Goal: Task Accomplishment & Management: Use online tool/utility

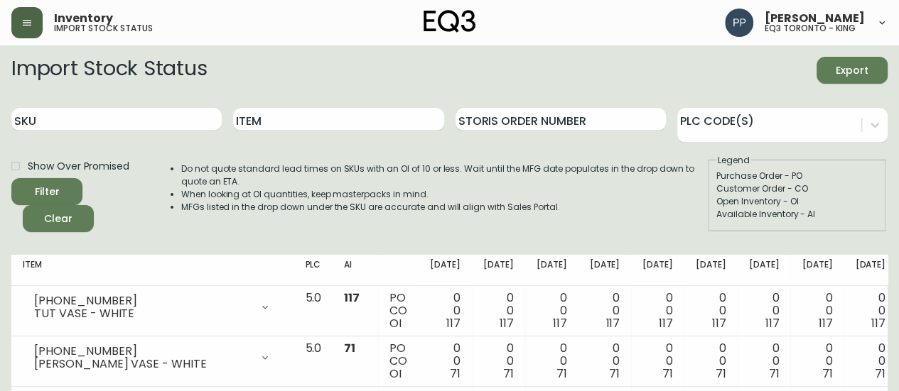
click at [20, 22] on button "button" at bounding box center [26, 22] width 31 height 31
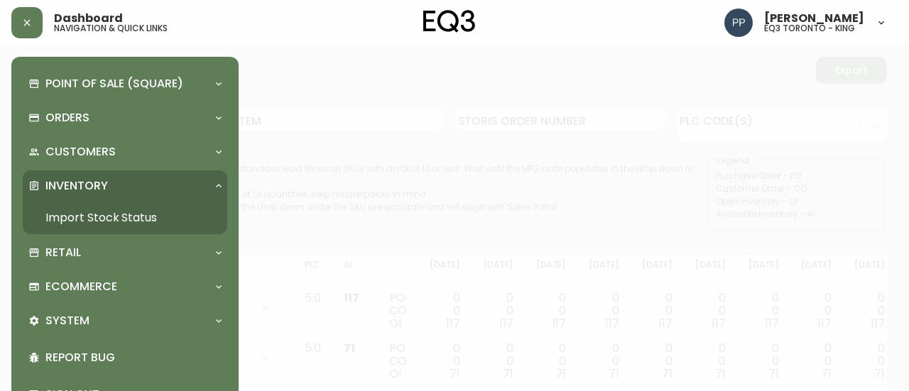
click at [99, 214] on link "Import Stock Status" at bounding box center [125, 218] width 205 height 33
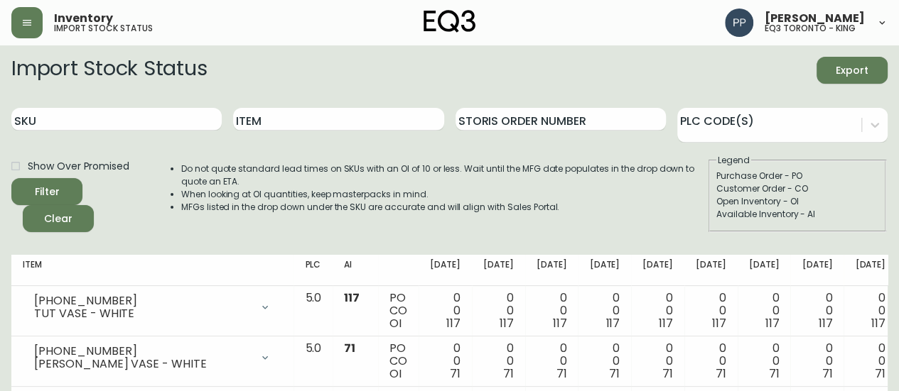
click at [3, 16] on header "Inventory import stock status [PERSON_NAME] eq3 [GEOGRAPHIC_DATA] - king" at bounding box center [449, 22] width 899 height 45
click at [21, 26] on icon "button" at bounding box center [26, 22] width 11 height 11
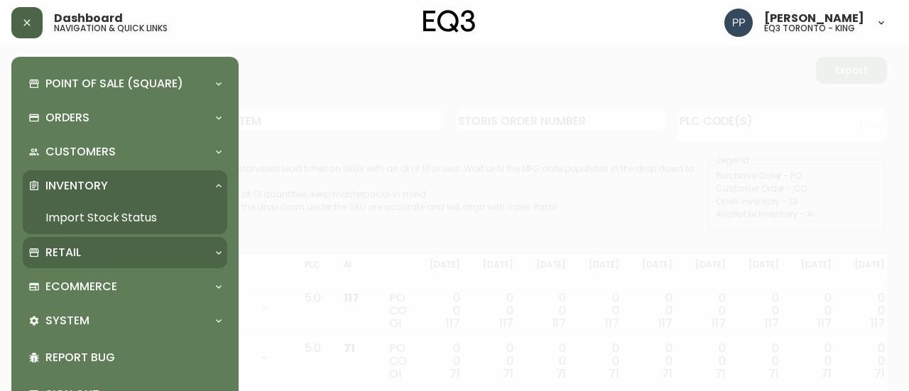
click at [63, 249] on p "Retail" at bounding box center [63, 253] width 36 height 16
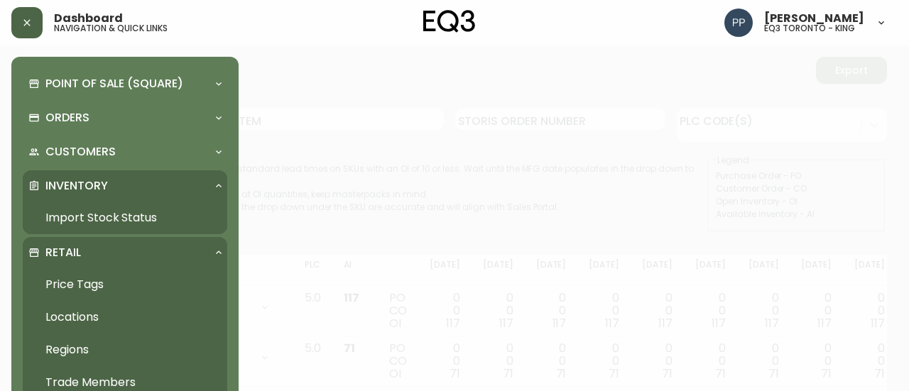
click at [91, 276] on link "Price Tags" at bounding box center [125, 284] width 205 height 33
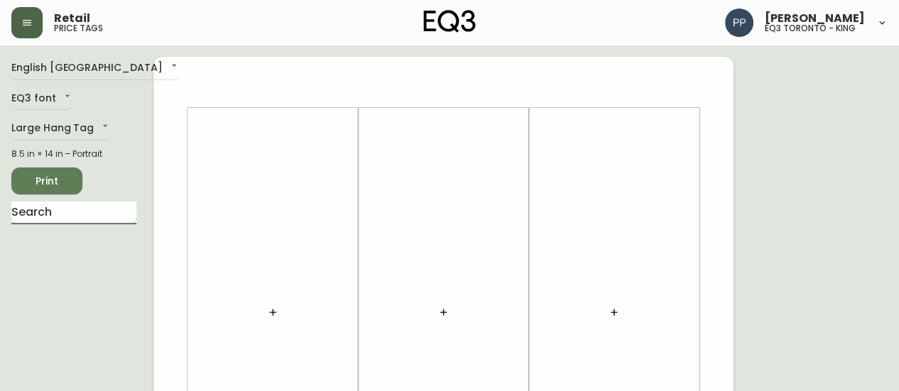
click at [116, 212] on input "text" at bounding box center [73, 213] width 125 height 23
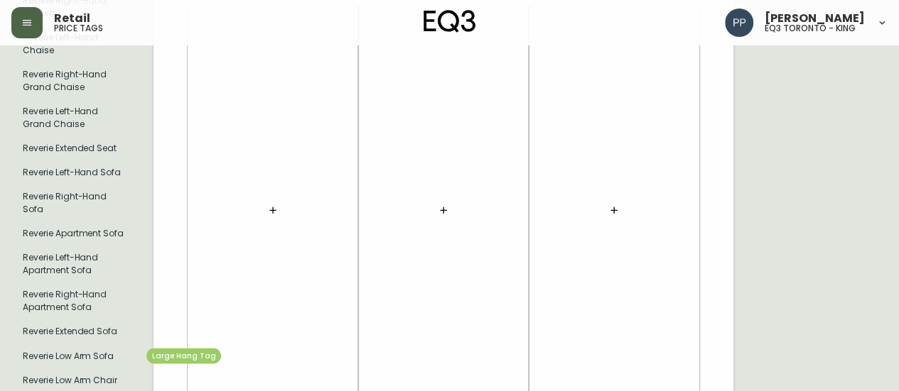
scroll to position [1137, 0]
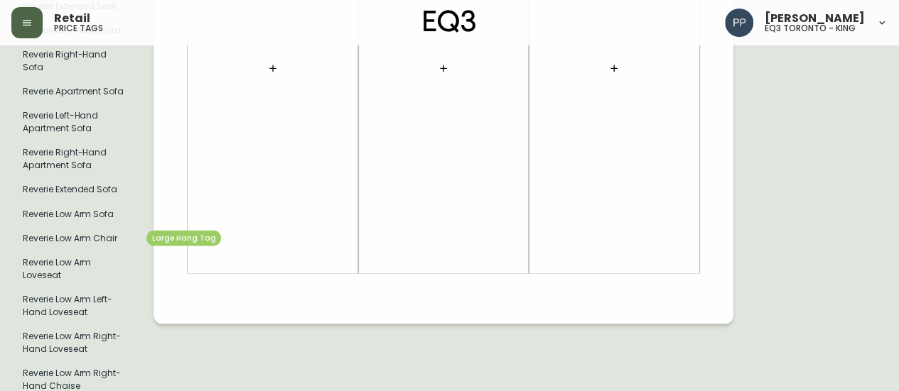
type input "reveri"
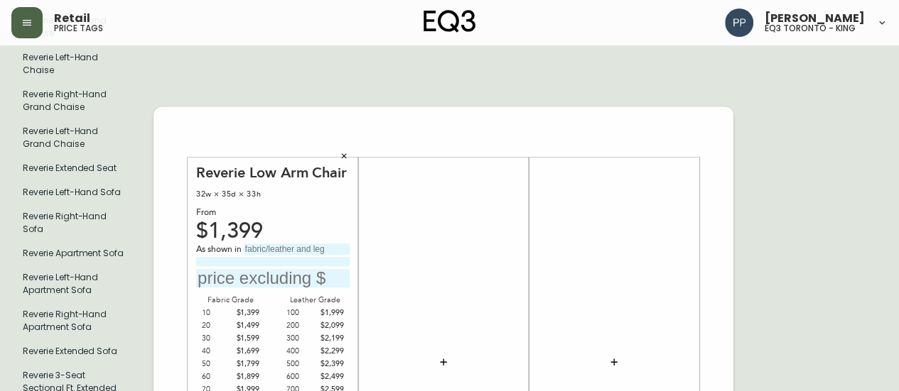
scroll to position [463, 0]
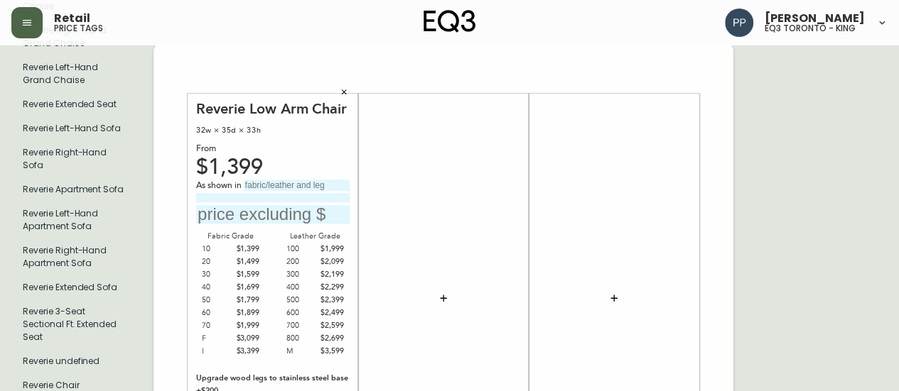
click at [295, 187] on input "text" at bounding box center [297, 185] width 106 height 11
type input "Gr 60 [PERSON_NAME]"
click at [223, 207] on input "text" at bounding box center [272, 214] width 153 height 19
click at [221, 195] on input at bounding box center [272, 197] width 153 height 9
type input "W/ Stainless Base"
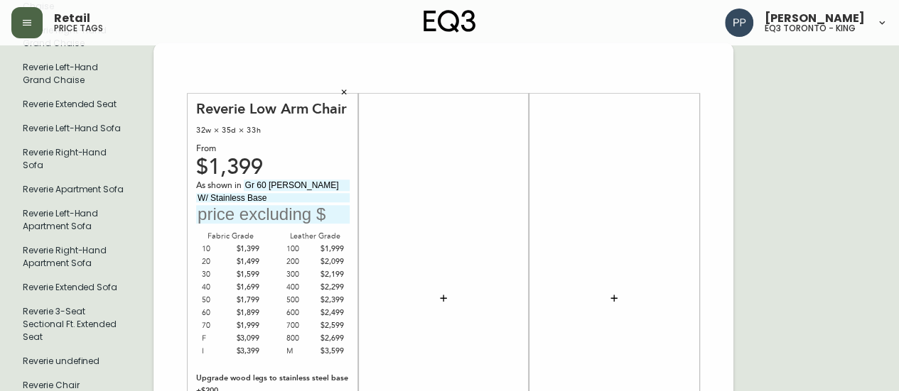
click at [274, 215] on input "text" at bounding box center [272, 214] width 153 height 19
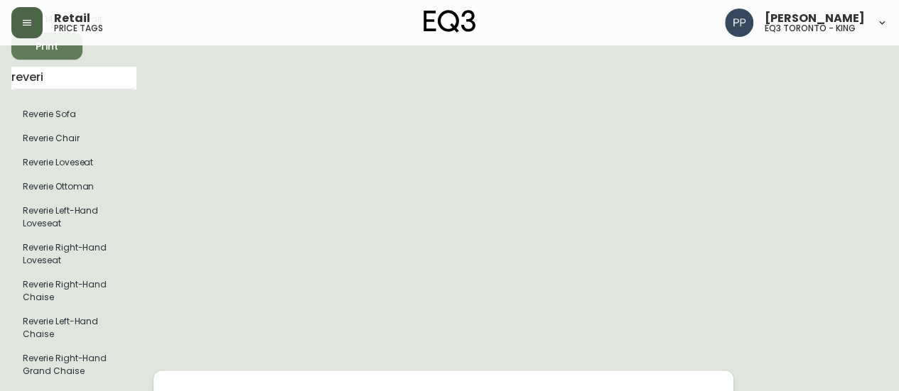
scroll to position [0, 0]
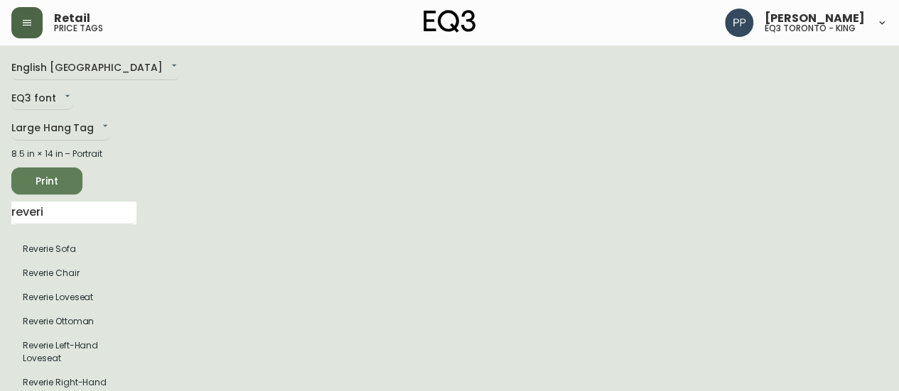
type input "$2099"
click at [60, 178] on span "Print" at bounding box center [47, 182] width 48 height 18
